Goal: Task Accomplishment & Management: Manage account settings

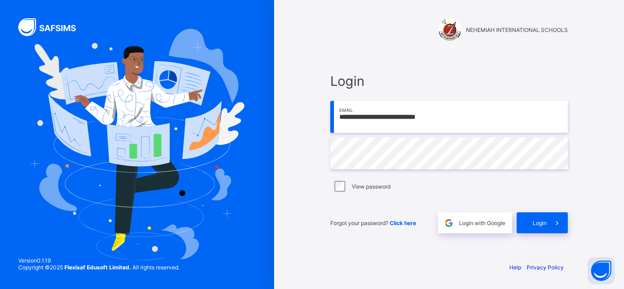
click at [494, 114] on input "**********" at bounding box center [448, 117] width 237 height 32
type input "**********"
click at [540, 221] on span "Login" at bounding box center [539, 223] width 14 height 7
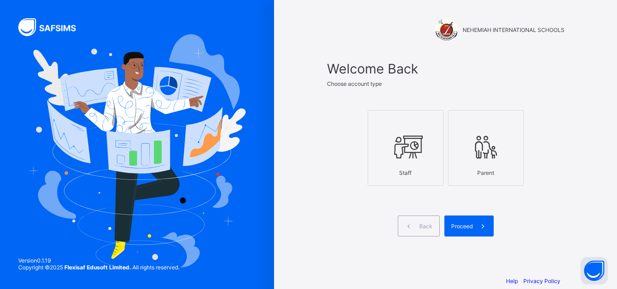
click at [417, 162] on div at bounding box center [405, 147] width 66 height 36
click at [464, 220] on div "Proceed" at bounding box center [468, 225] width 49 height 21
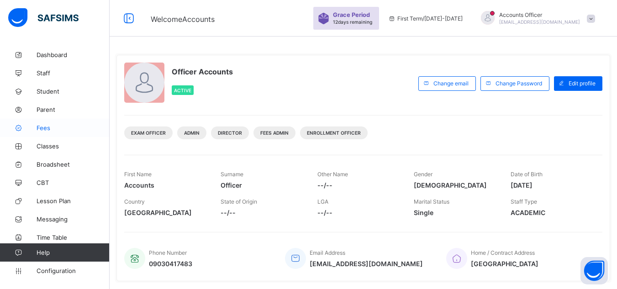
click at [64, 125] on span "Fees" at bounding box center [73, 127] width 73 height 7
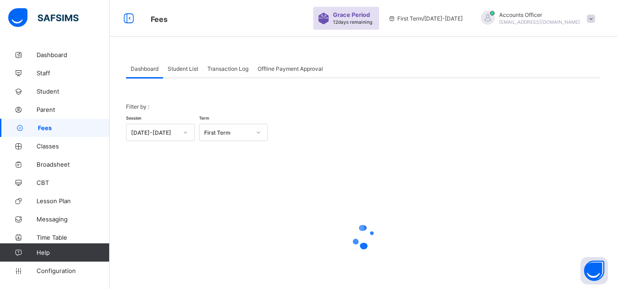
click at [188, 69] on span "Student List" at bounding box center [183, 68] width 31 height 7
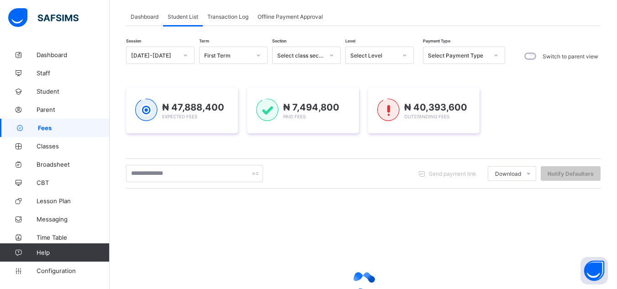
scroll to position [91, 0]
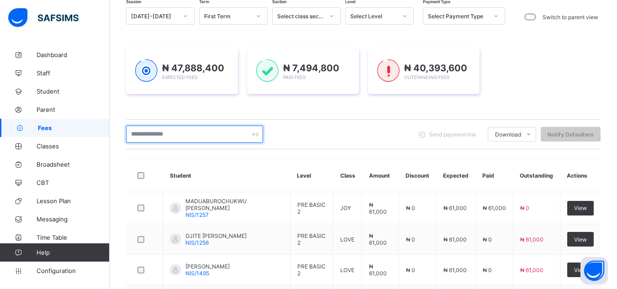
click at [236, 135] on input "text" at bounding box center [194, 134] width 137 height 17
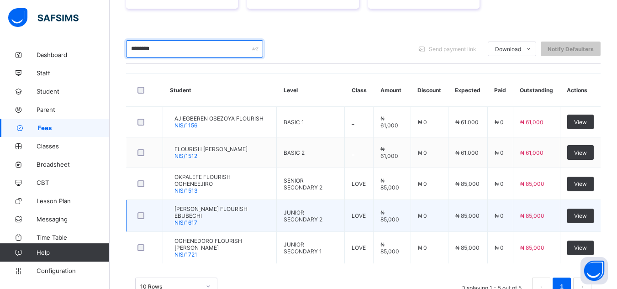
scroll to position [161, 0]
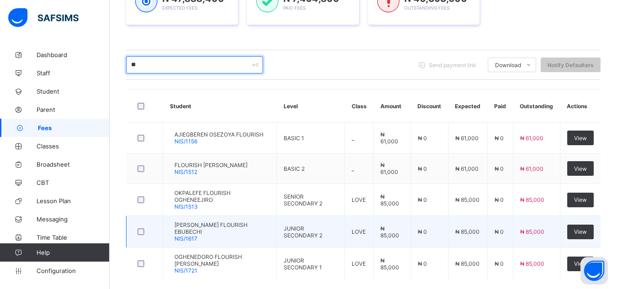
type input "*"
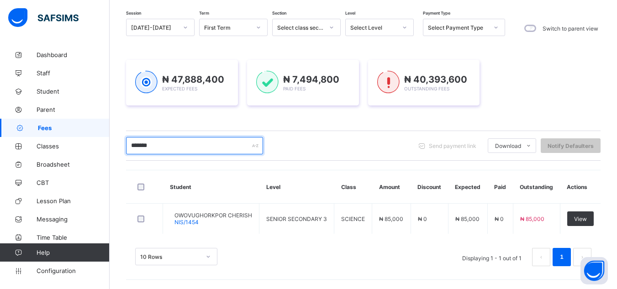
scroll to position [81, 0]
type input "*"
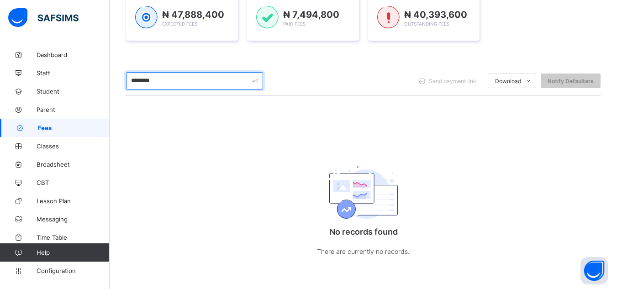
scroll to position [145, 0]
type input "*"
click at [218, 82] on input "text" at bounding box center [194, 80] width 137 height 17
click at [176, 84] on input "text" at bounding box center [194, 80] width 137 height 17
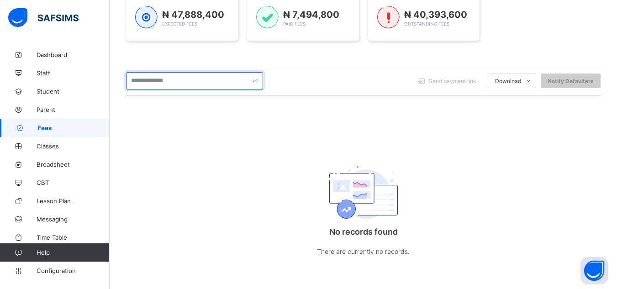
click at [151, 81] on input "text" at bounding box center [194, 80] width 137 height 17
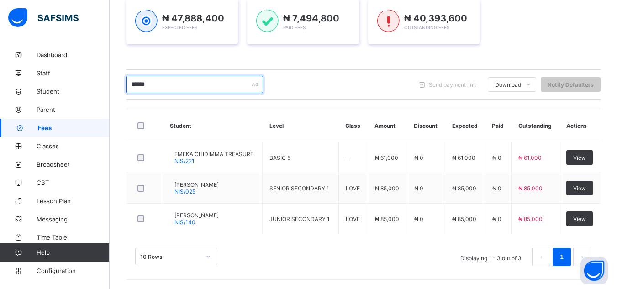
scroll to position [141, 0]
type input "*"
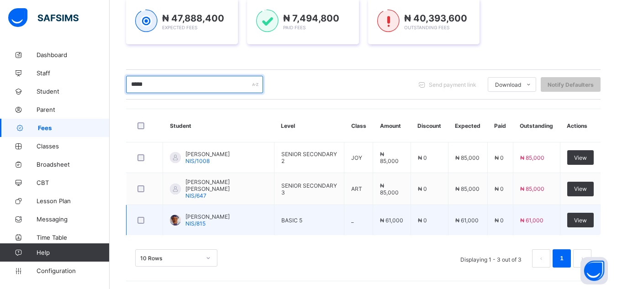
type input "*****"
click at [230, 218] on span "[PERSON_NAME]" at bounding box center [207, 216] width 44 height 7
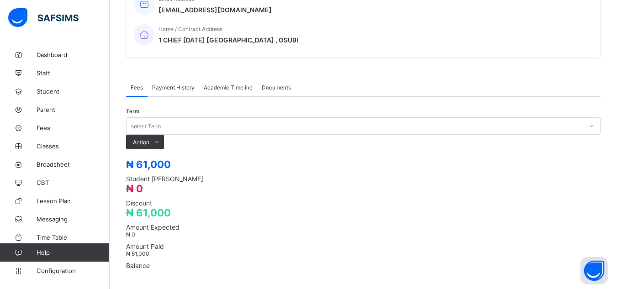
scroll to position [232, 0]
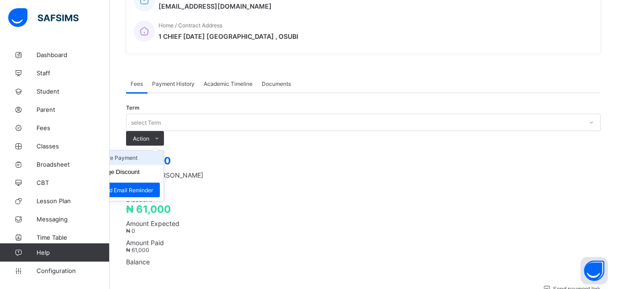
click at [163, 151] on li "Receive Payment" at bounding box center [126, 158] width 75 height 14
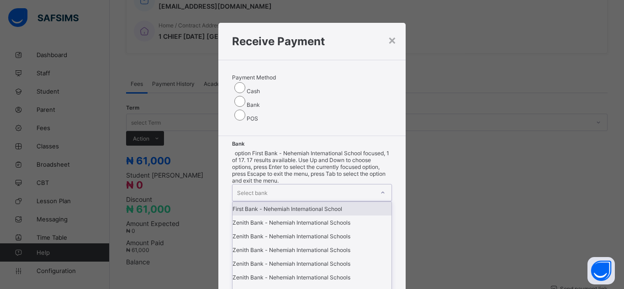
click at [269, 184] on div "Select bank" at bounding box center [303, 192] width 142 height 16
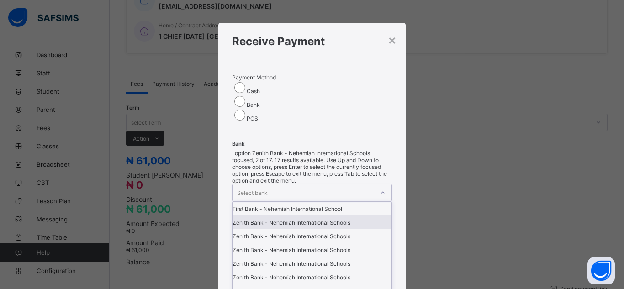
click at [257, 215] on div "Zenith Bank - Nehemiah International Schools" at bounding box center [311, 222] width 159 height 14
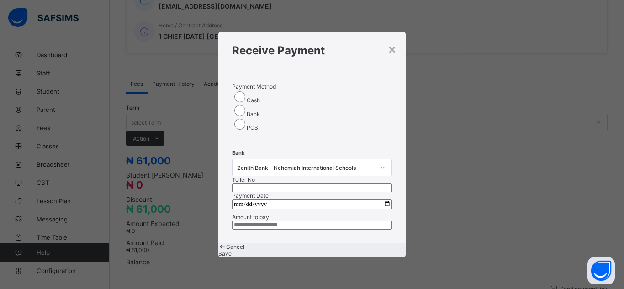
click at [339, 183] on input "text" at bounding box center [312, 187] width 160 height 9
type input "*****"
click at [378, 199] on input "date" at bounding box center [312, 204] width 160 height 10
type input "**********"
click at [263, 220] on input "currency" at bounding box center [312, 224] width 160 height 9
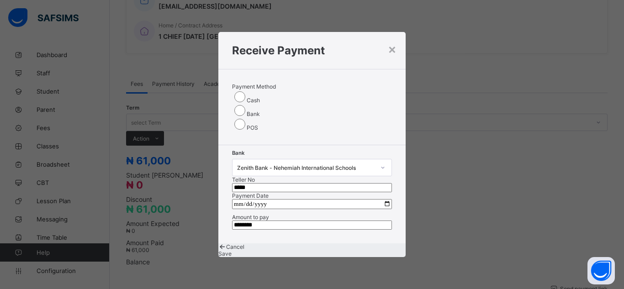
type input "********"
click at [358, 252] on div "Save" at bounding box center [311, 253] width 187 height 7
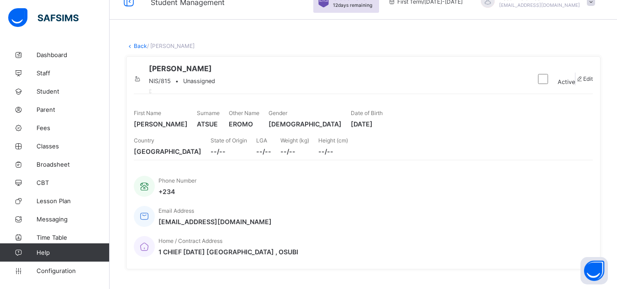
scroll to position [0, 0]
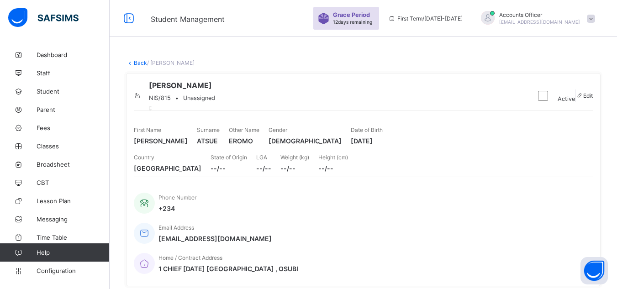
click at [139, 63] on link "Back" at bounding box center [140, 62] width 13 height 7
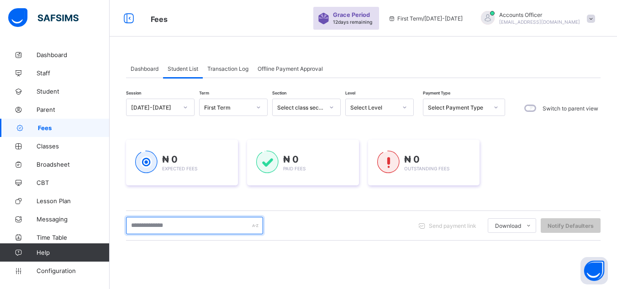
click at [193, 225] on input "text" at bounding box center [194, 225] width 137 height 17
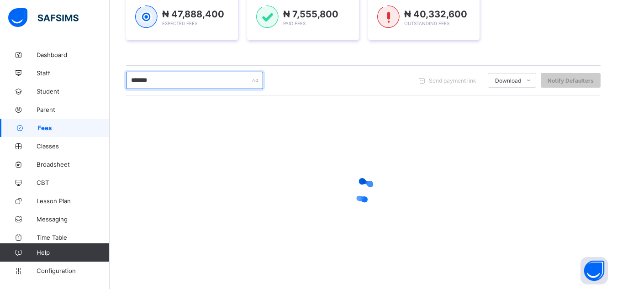
scroll to position [147, 0]
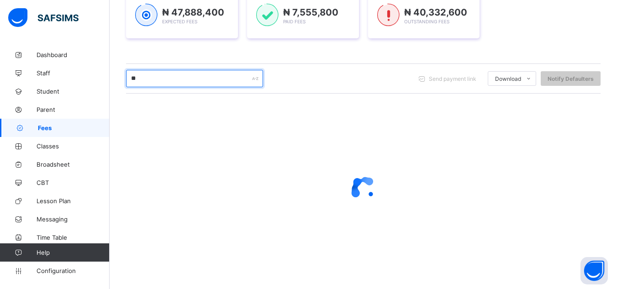
type input "*"
type input "******"
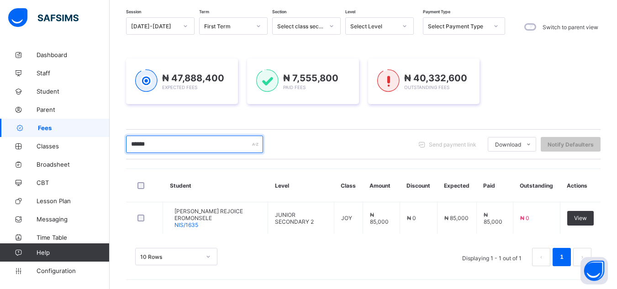
scroll to position [81, 0]
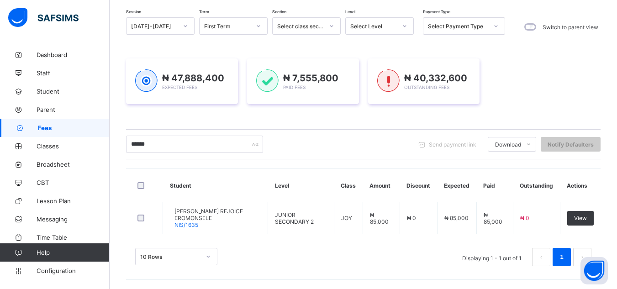
click at [203, 107] on div "₦ 47,888,400 Expected Fees ₦ 7,555,800 Paid Fees ₦ 40,332,600 Outstanding Fees" at bounding box center [363, 81] width 474 height 73
